Goal: Find contact information: Find contact information

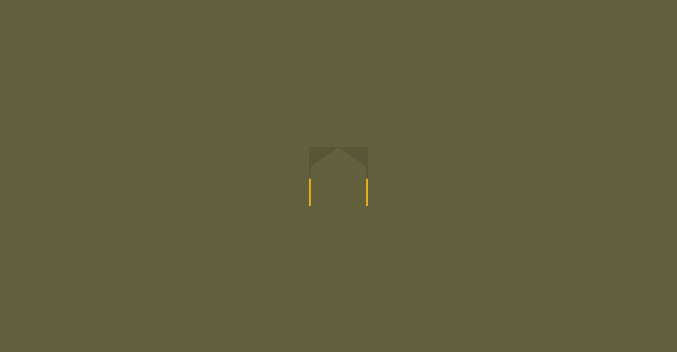
click at [369, 152] on div at bounding box center [338, 176] width 677 height 352
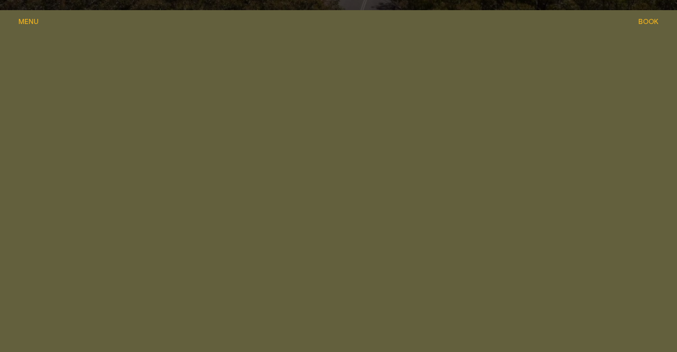
click at [24, 20] on span "Menu" at bounding box center [28, 21] width 20 height 7
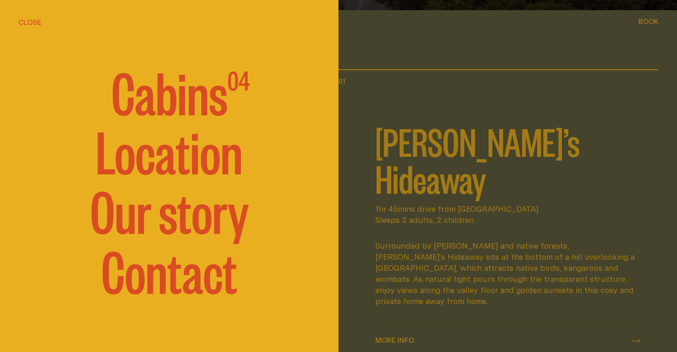
click at [381, 98] on div at bounding box center [338, 176] width 677 height 352
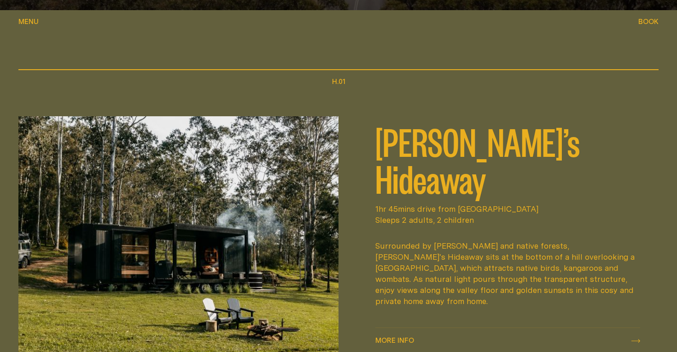
click at [642, 26] on button "Book Book" at bounding box center [649, 22] width 20 height 11
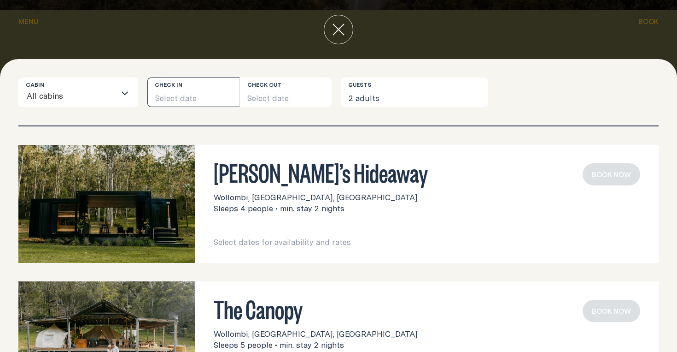
click at [195, 97] on button "Select date" at bounding box center [193, 91] width 92 height 29
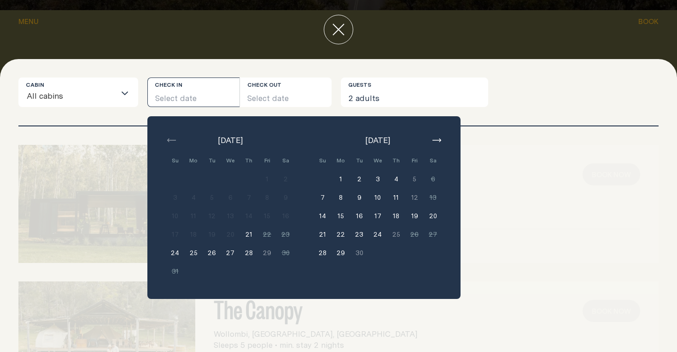
click at [250, 231] on button "21" at bounding box center [249, 234] width 18 height 18
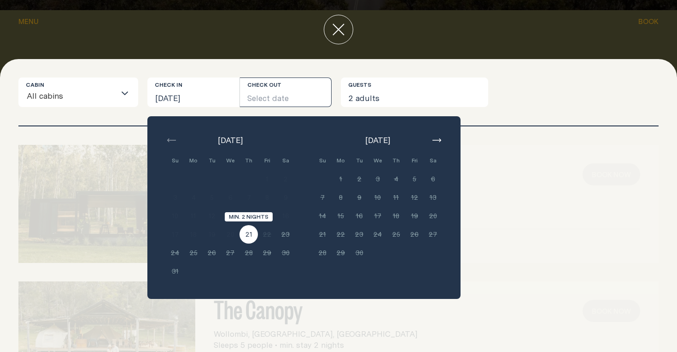
click at [246, 239] on button "21" at bounding box center [249, 234] width 18 height 18
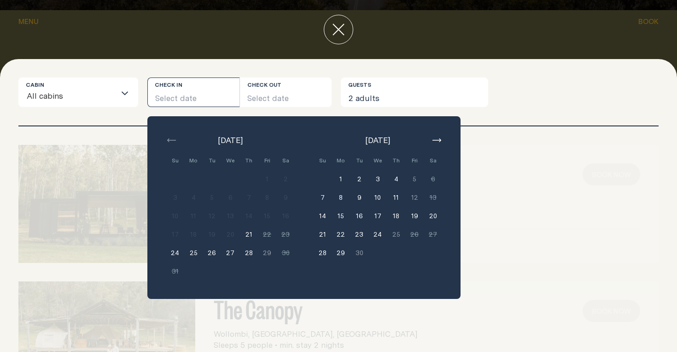
click at [469, 73] on div "Cabin All cabins Loading... Check in Select date Check out Select date [DATE] S…" at bounding box center [338, 205] width 677 height 293
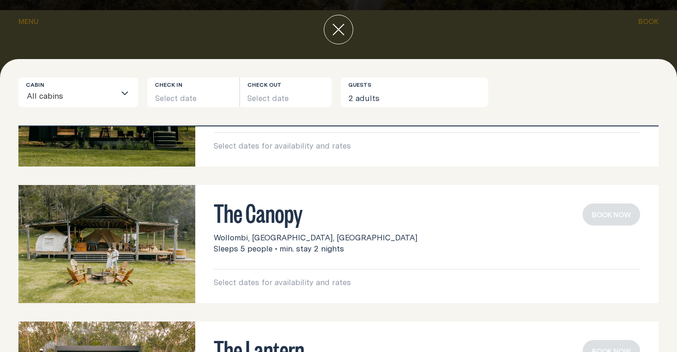
scroll to position [0, 0]
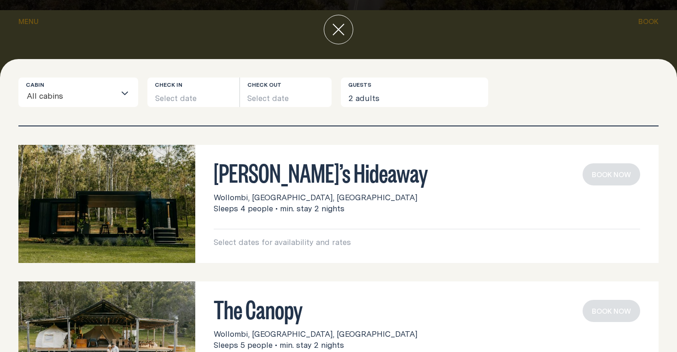
click at [331, 37] on button "close" at bounding box center [338, 29] width 29 height 29
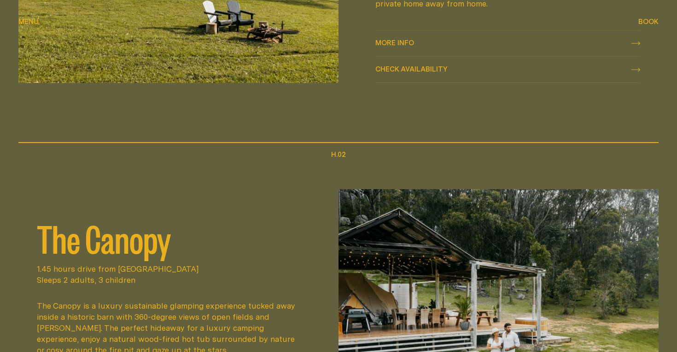
scroll to position [387, 0]
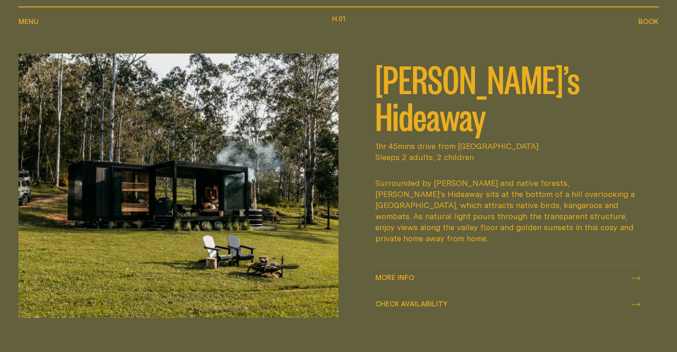
click at [29, 19] on div "Menu Menu" at bounding box center [28, 21] width 20 height 7
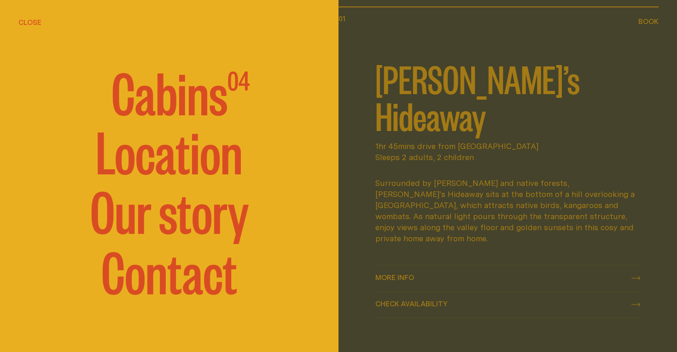
click at [137, 276] on link "Contact" at bounding box center [169, 269] width 136 height 55
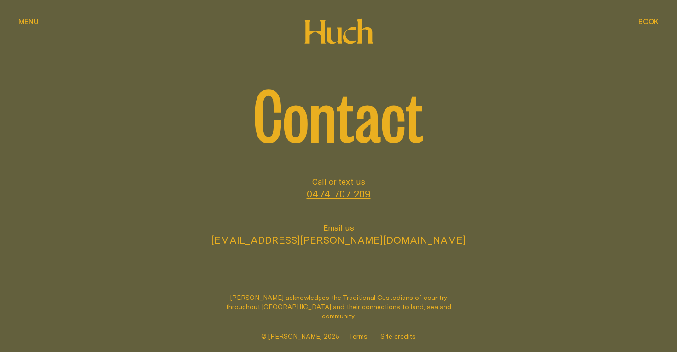
click at [313, 118] on span "Contact" at bounding box center [338, 112] width 170 height 74
drag, startPoint x: 382, startPoint y: 195, endPoint x: 305, endPoint y: 196, distance: 76.5
click at [305, 196] on li "Call or text us [PHONE_NUMBER]" at bounding box center [338, 188] width 640 height 24
copy link "0474 707 209"
drag, startPoint x: 389, startPoint y: 240, endPoint x: 294, endPoint y: 239, distance: 95.4
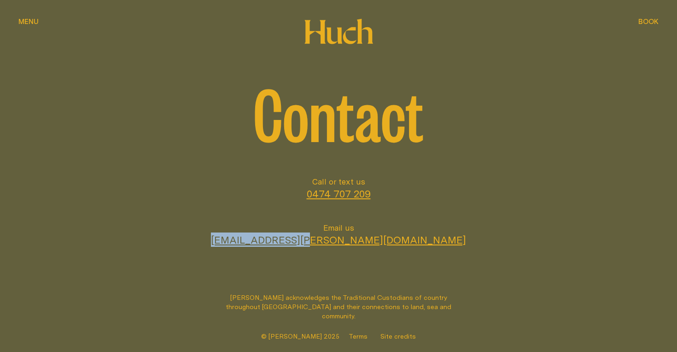
click at [294, 239] on li "Email us [EMAIL_ADDRESS][PERSON_NAME][DOMAIN_NAME]" at bounding box center [338, 234] width 640 height 24
copy link "[EMAIL_ADDRESS][PERSON_NAME][DOMAIN_NAME]"
